Goal: Book appointment/travel/reservation

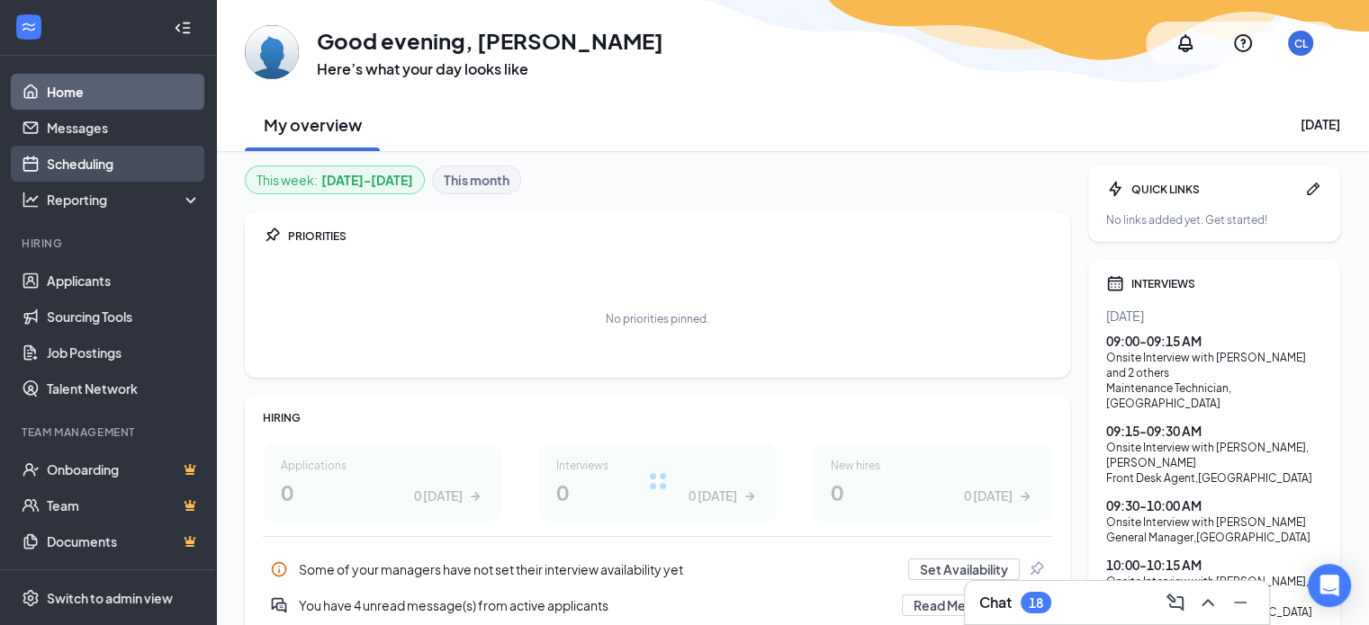
click at [92, 165] on link "Scheduling" at bounding box center [124, 164] width 154 height 36
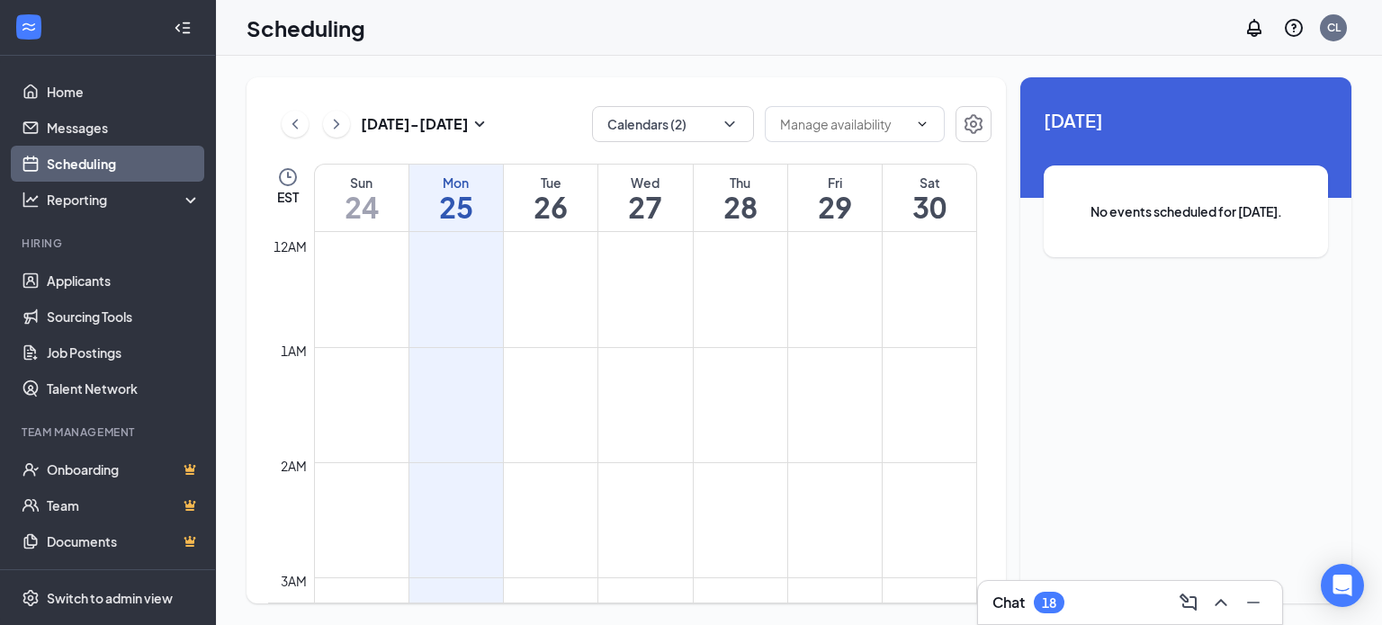
scroll to position [885, 0]
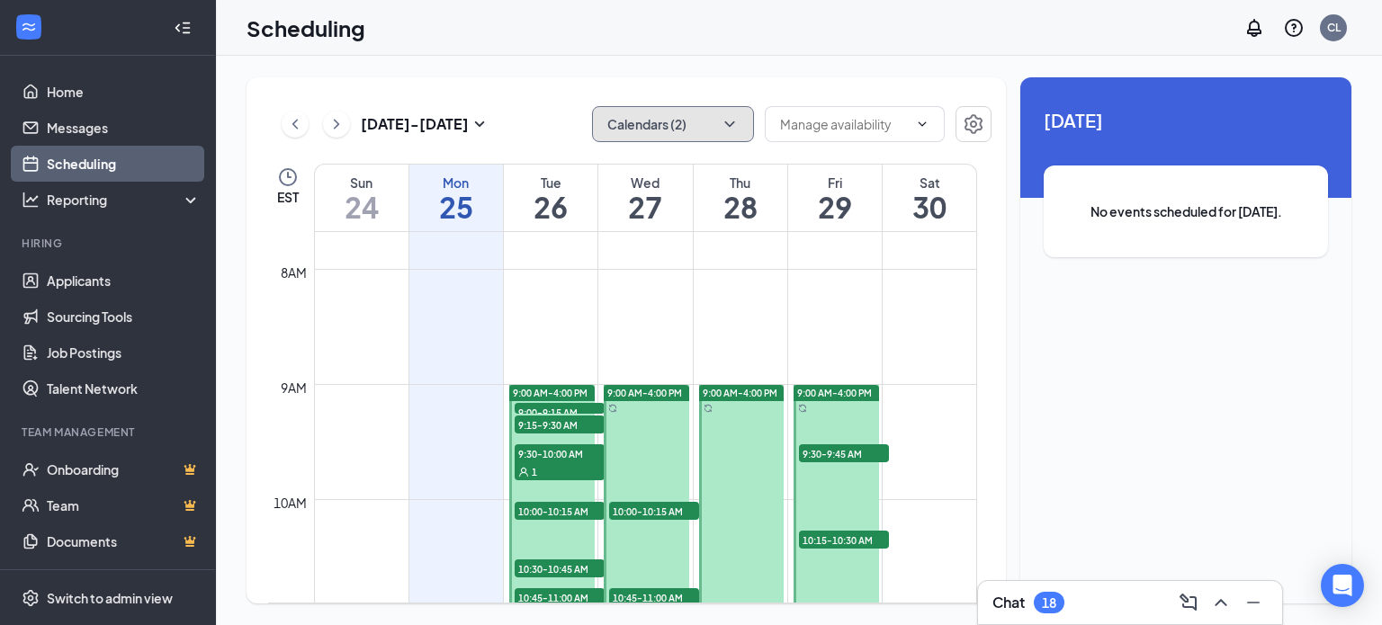
click at [706, 127] on button "Calendars (2)" at bounding box center [673, 124] width 162 height 36
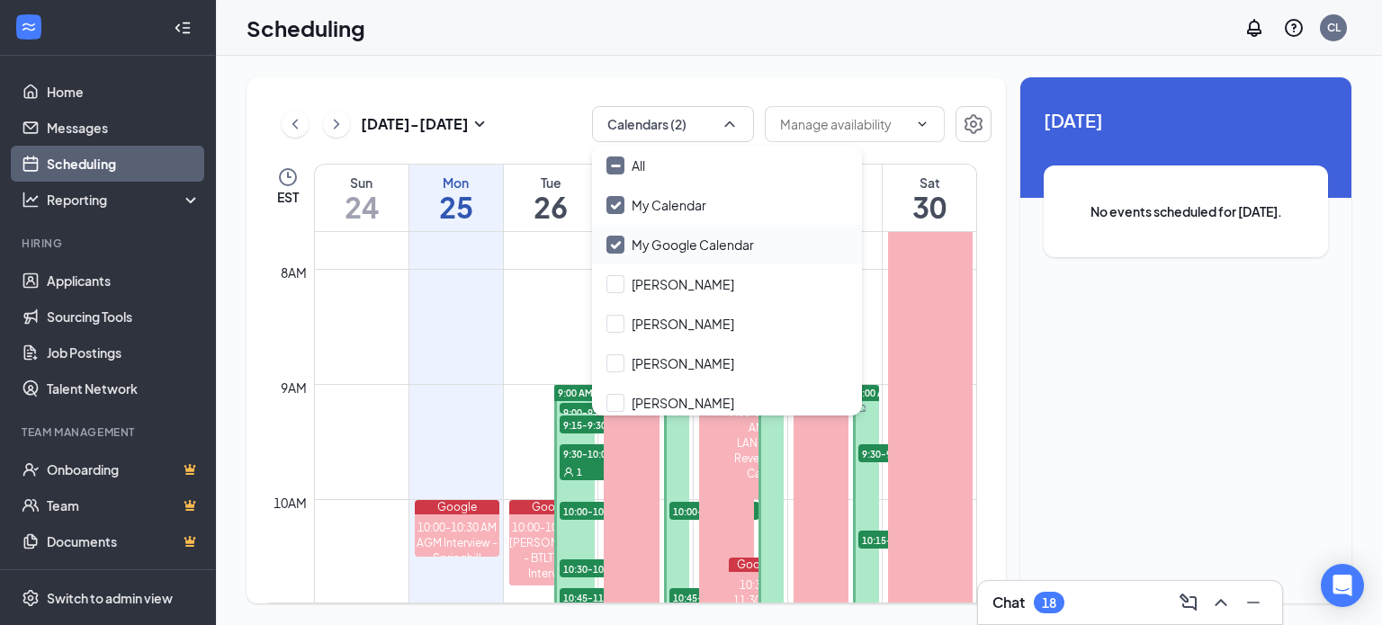
click at [616, 238] on input "My Google Calendar" at bounding box center [681, 245] width 148 height 18
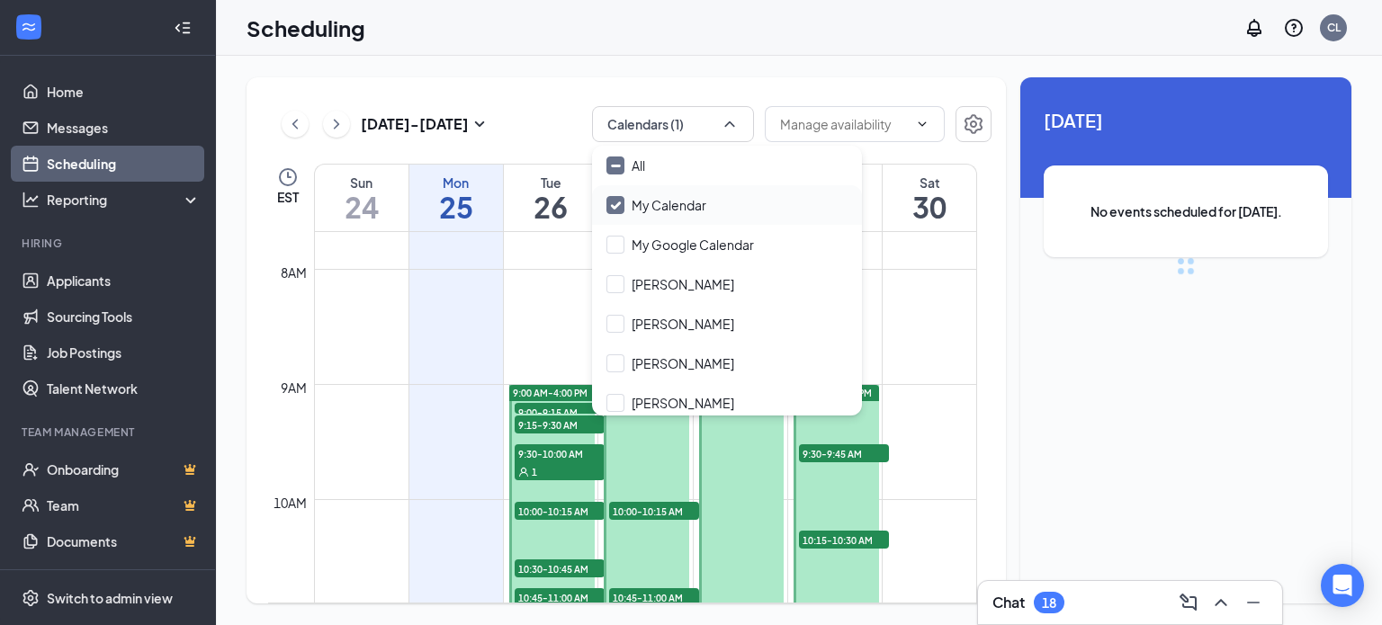
checkbox input "false"
click at [529, 61] on div "[DATE] - [DATE] Calendars (1) EST Sun 24 Mon 25 Tue 26 Wed 27 Thu 28 Fri 29 Sat…" at bounding box center [799, 341] width 1166 height 570
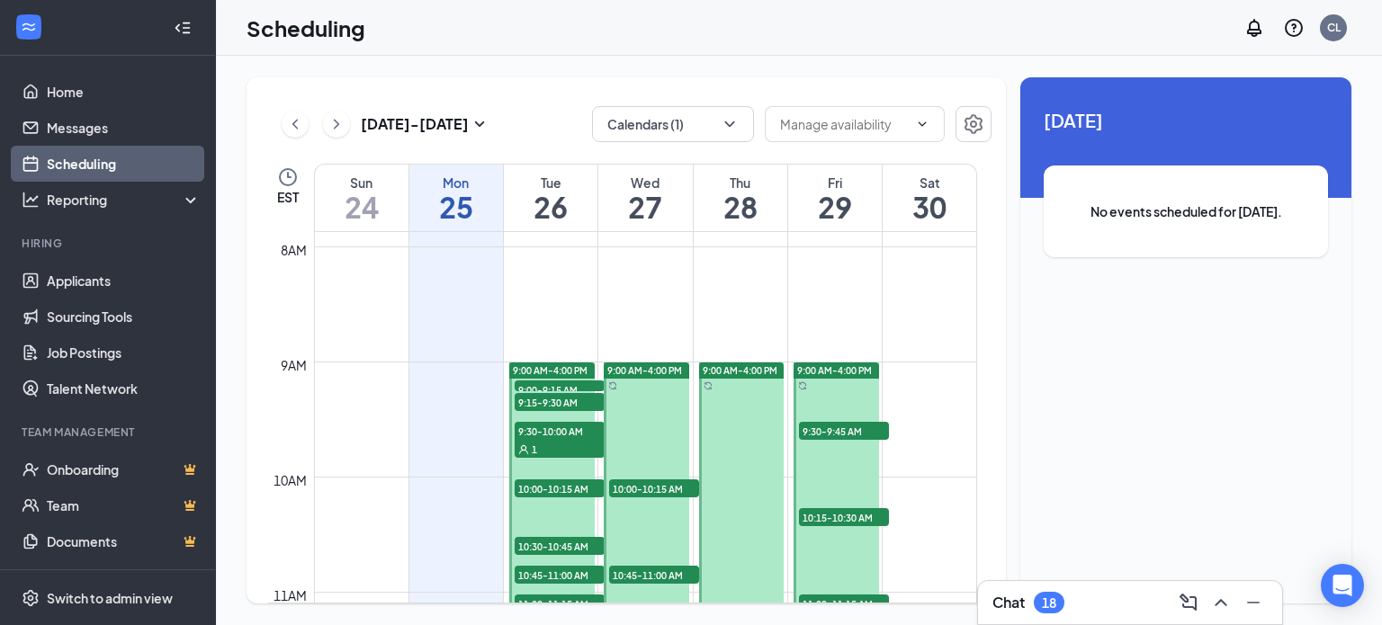
scroll to position [975, 0]
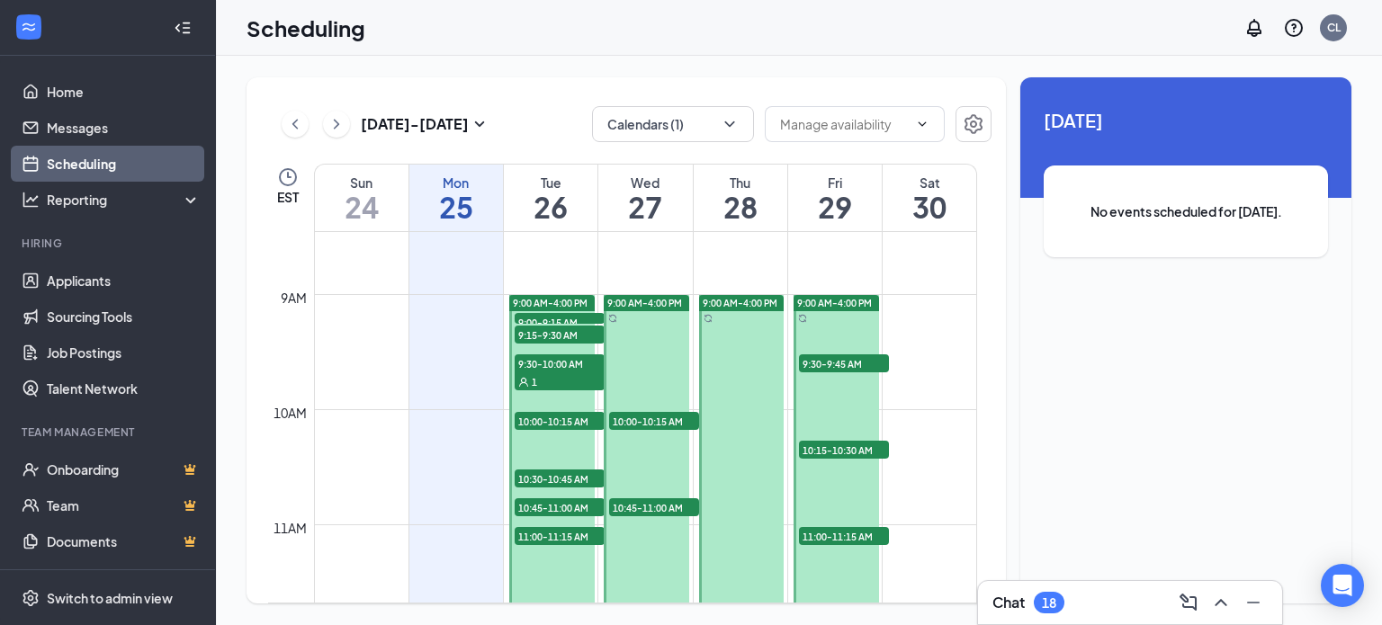
click at [562, 317] on span "9:00-9:15 AM" at bounding box center [560, 322] width 90 height 18
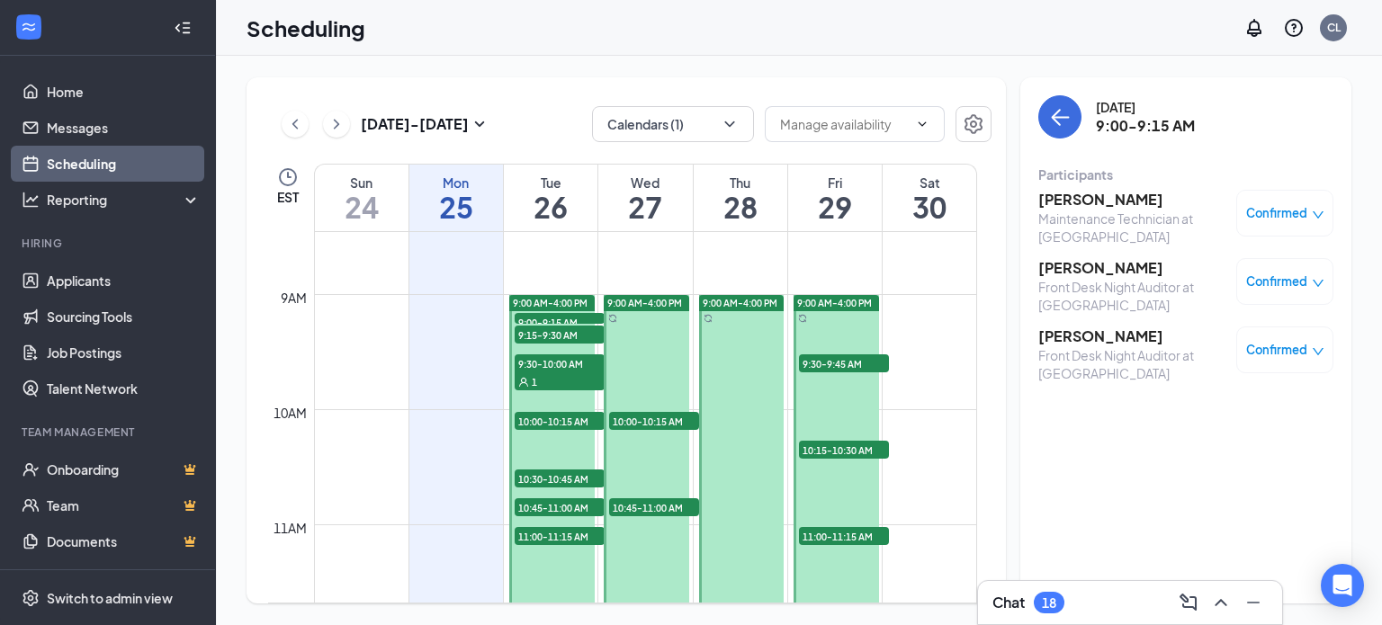
click at [547, 337] on span "9:15-9:30 AM" at bounding box center [560, 335] width 90 height 18
click at [562, 417] on span "10:00-10:15 AM" at bounding box center [560, 421] width 90 height 18
click at [568, 472] on span "10:30-10:45 AM" at bounding box center [560, 479] width 90 height 18
click at [553, 504] on span "10:45-11:00 AM" at bounding box center [560, 508] width 90 height 18
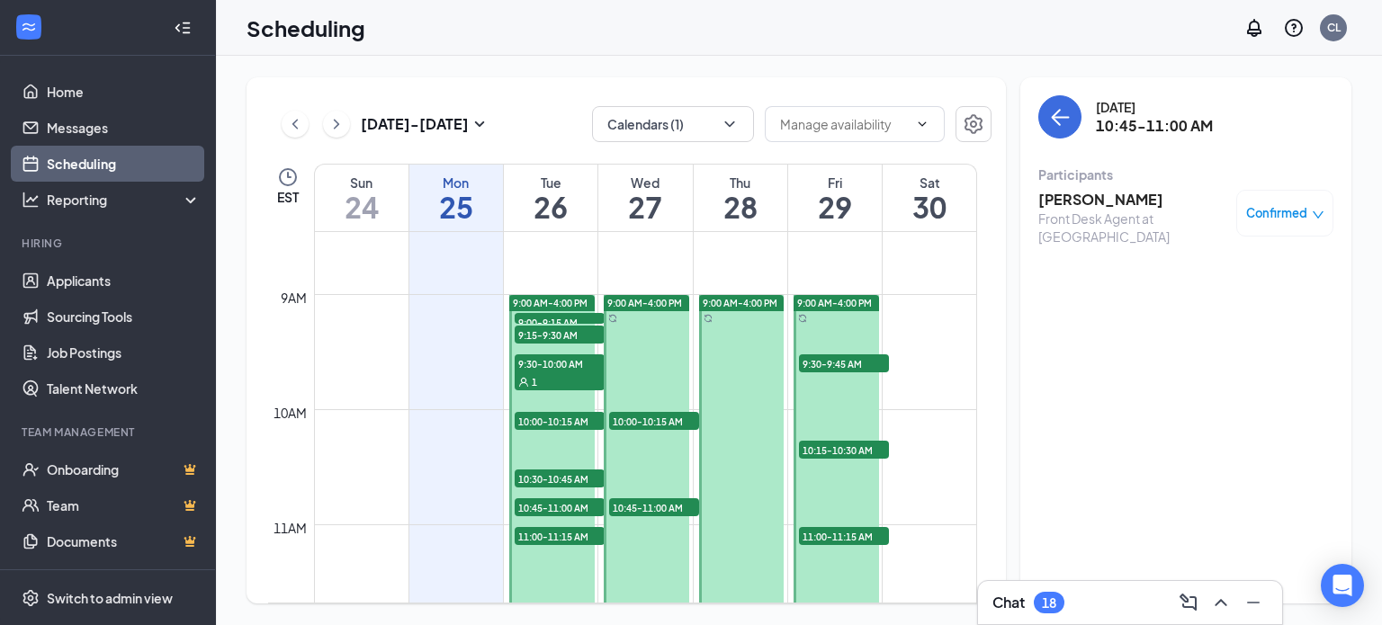
drag, startPoint x: 558, startPoint y: 536, endPoint x: 546, endPoint y: 493, distance: 44.8
click at [557, 536] on span "11:00-11:15 AM" at bounding box center [560, 536] width 90 height 18
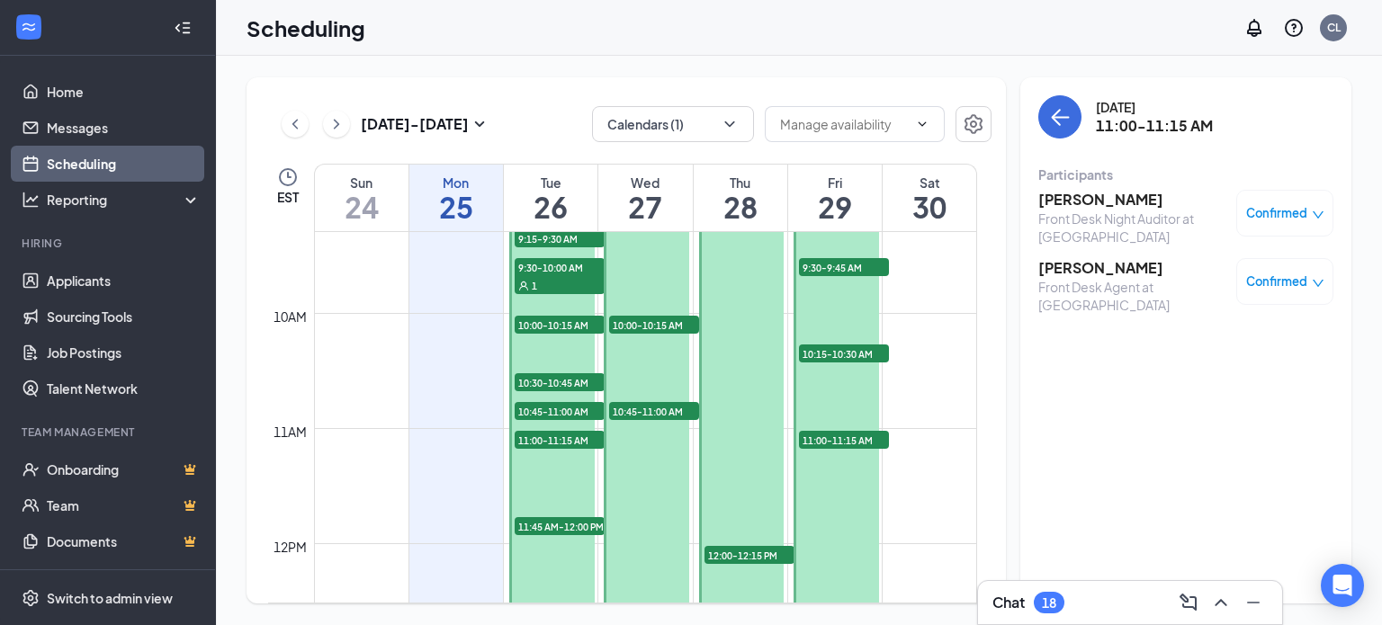
scroll to position [1155, 0]
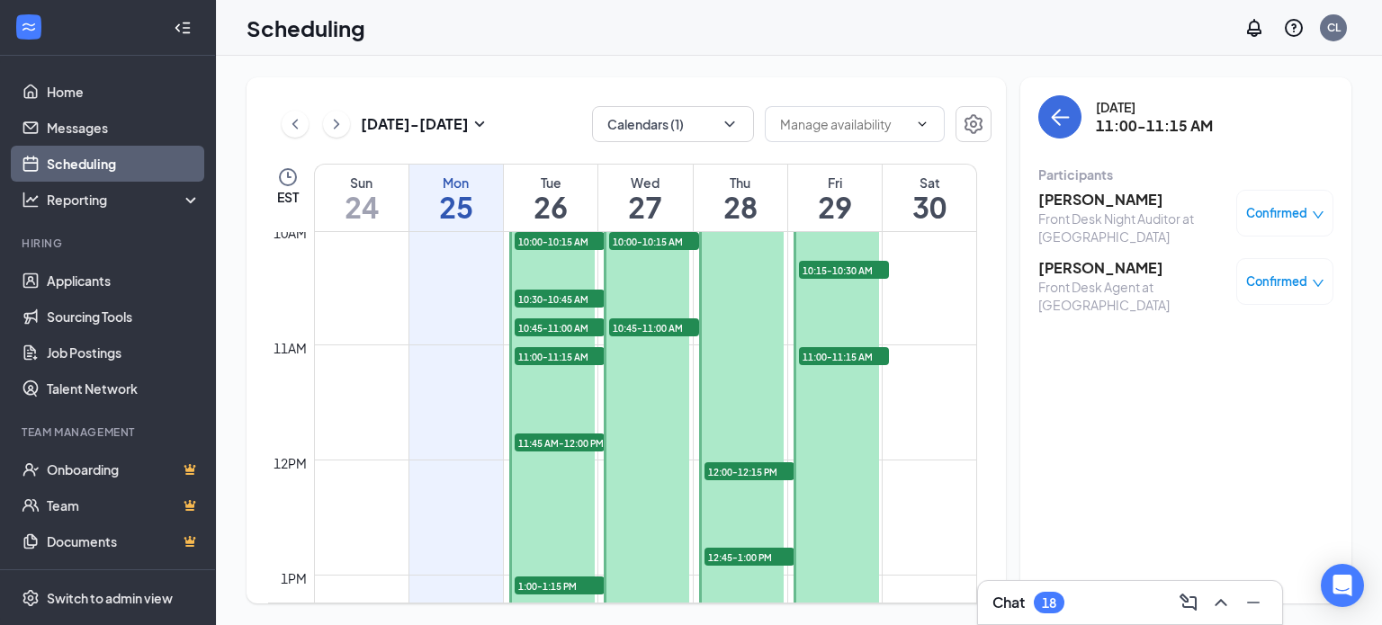
click at [546, 438] on span "11:45 AM-12:00 PM" at bounding box center [560, 443] width 90 height 18
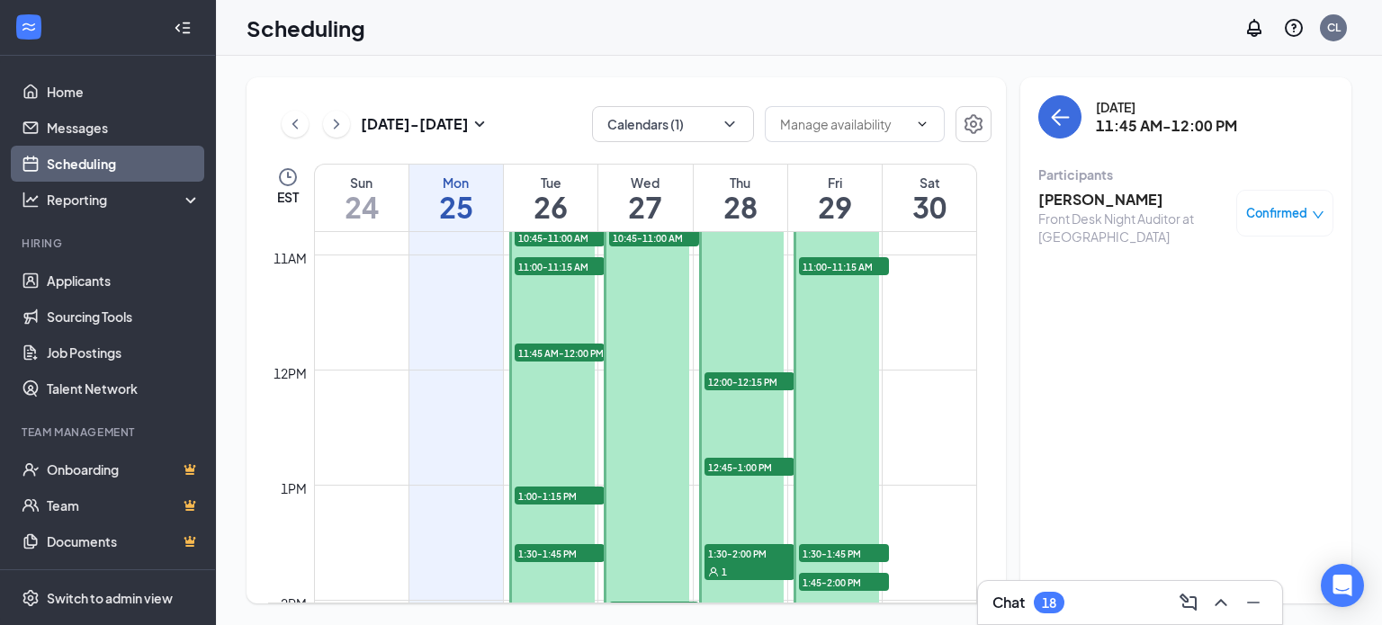
click at [544, 492] on span "1:00-1:15 PM" at bounding box center [560, 496] width 90 height 18
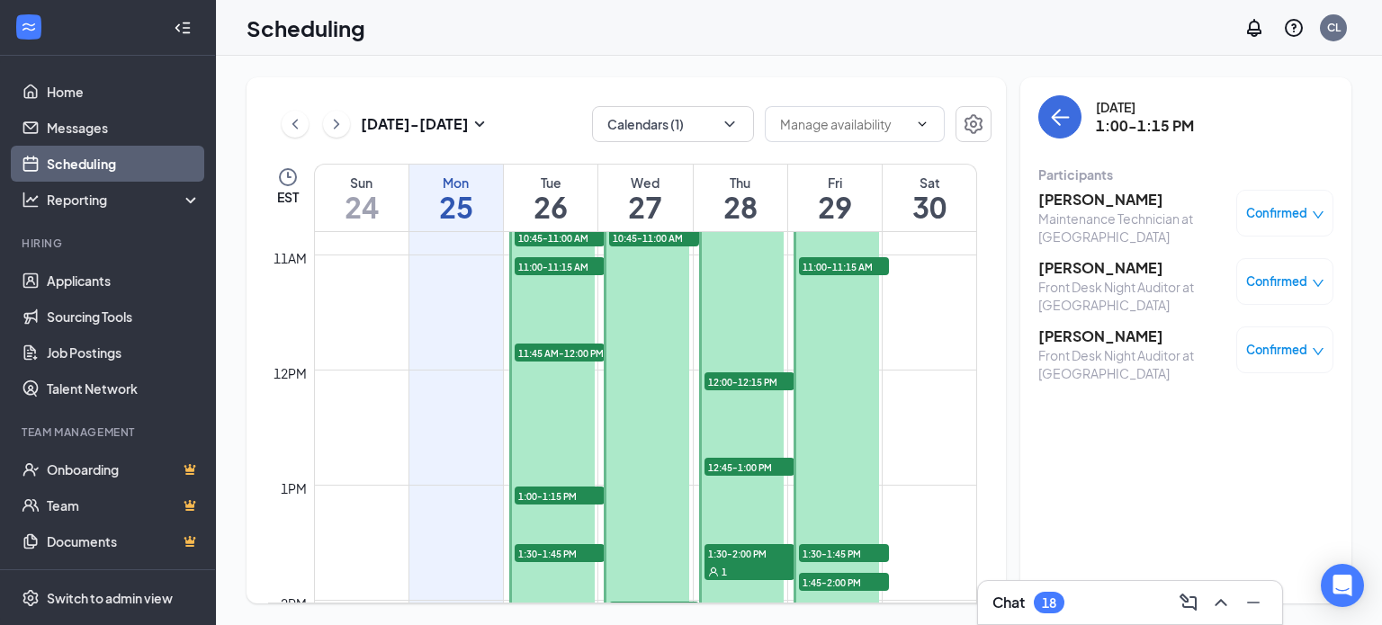
scroll to position [1335, 0]
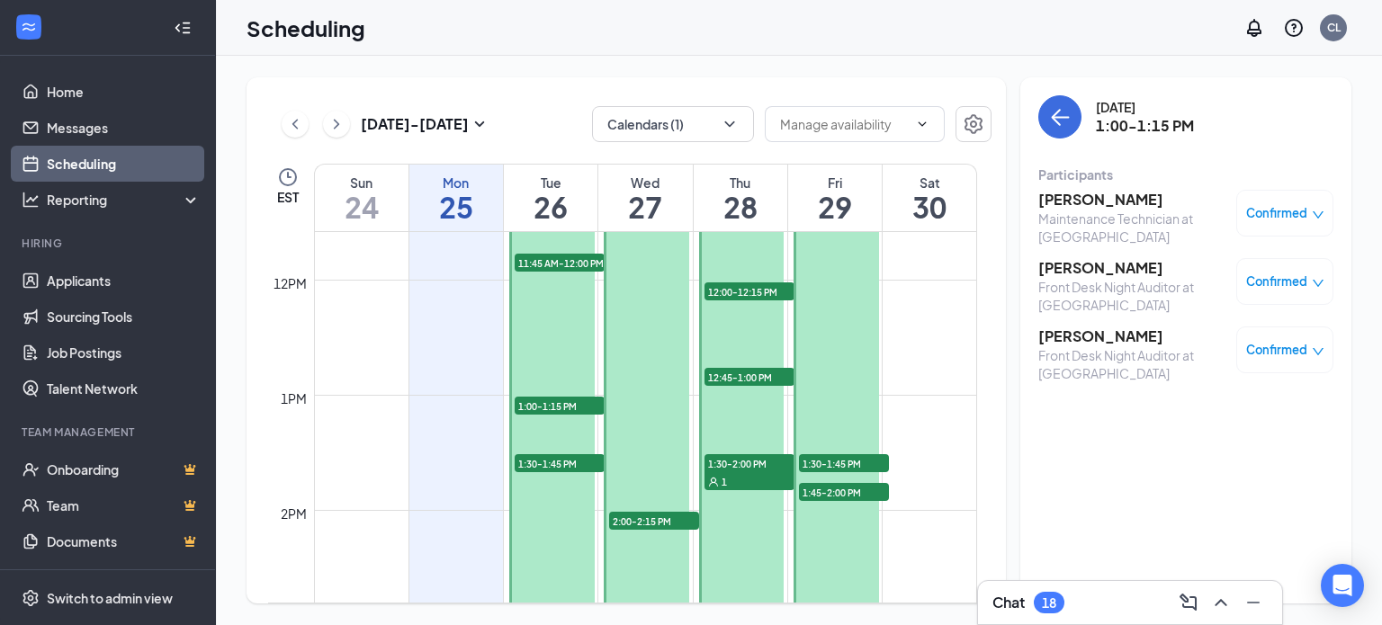
click at [561, 462] on span "1:30-1:45 PM" at bounding box center [560, 463] width 90 height 18
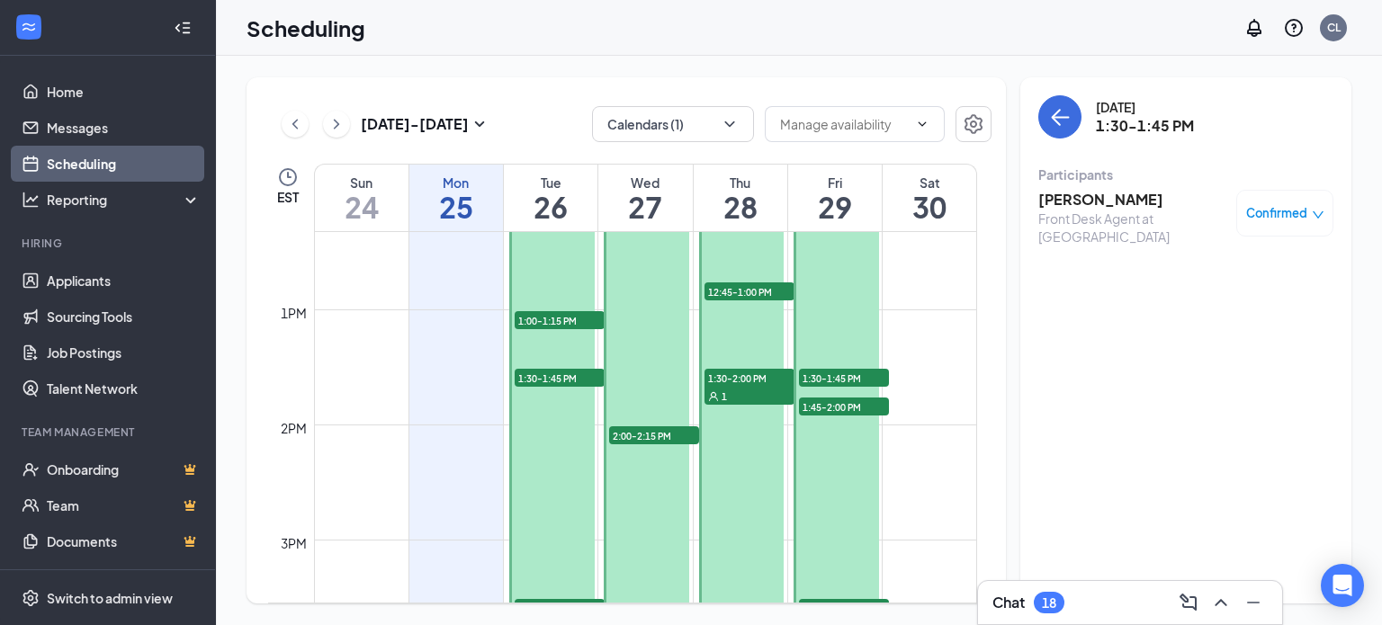
scroll to position [1515, 0]
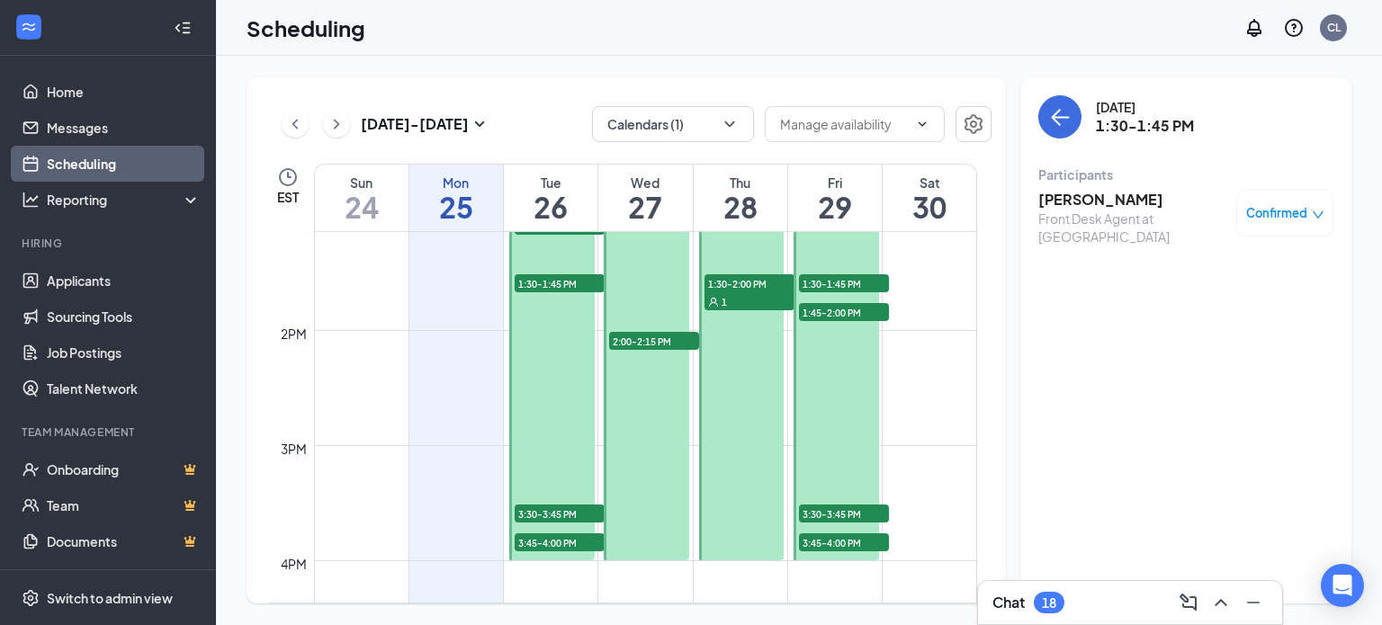
click at [542, 514] on span "3:30-3:45 PM" at bounding box center [560, 514] width 90 height 18
click at [539, 540] on span "3:45-4:00 PM" at bounding box center [560, 543] width 90 height 18
